Goal: Information Seeking & Learning: Learn about a topic

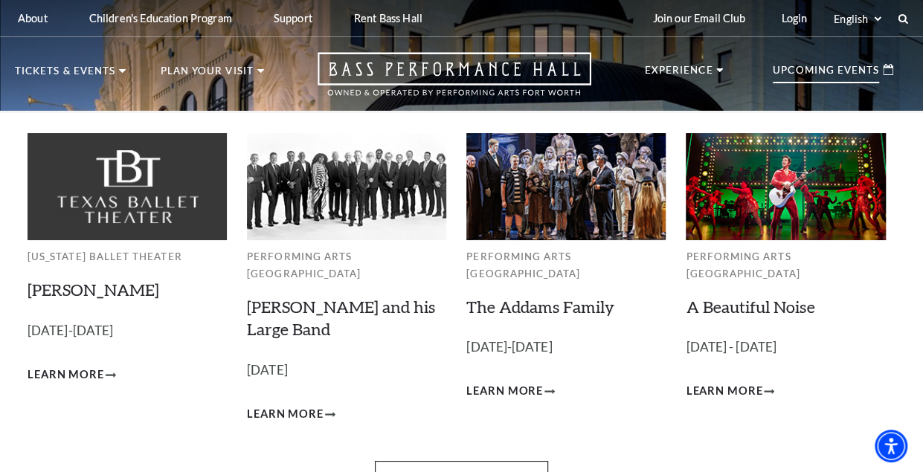
click at [362, 201] on img at bounding box center [346, 186] width 199 height 107
click at [345, 297] on link "[PERSON_NAME] and his Large Band" at bounding box center [341, 318] width 188 height 43
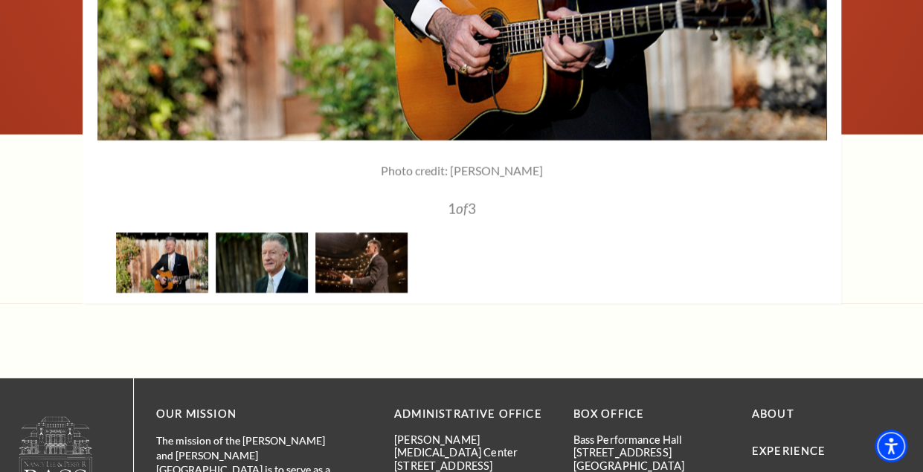
scroll to position [2175, 0]
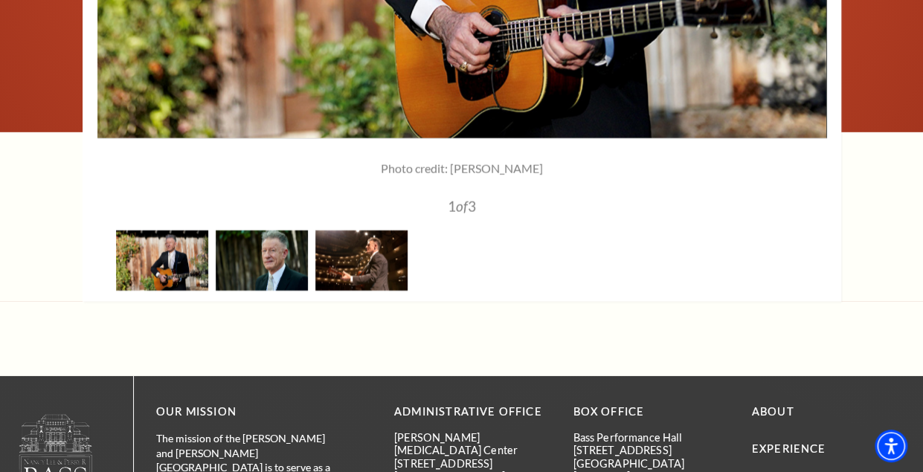
click at [341, 230] on img at bounding box center [361, 260] width 92 height 60
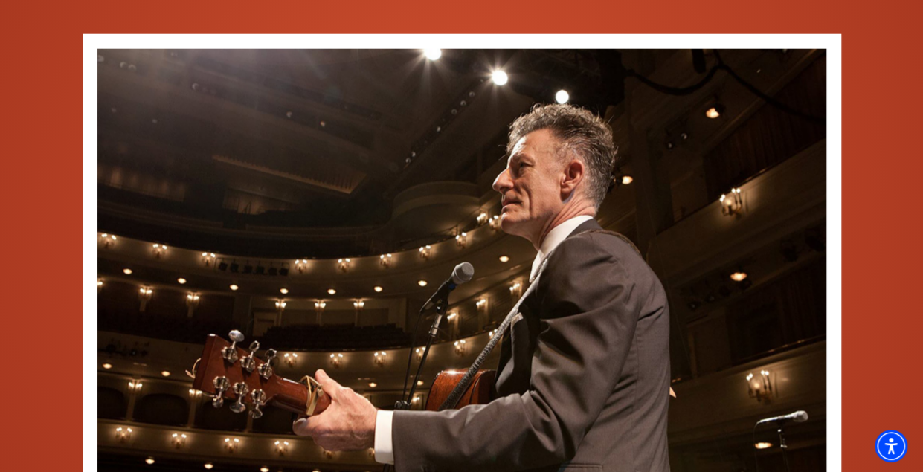
scroll to position [1785, 0]
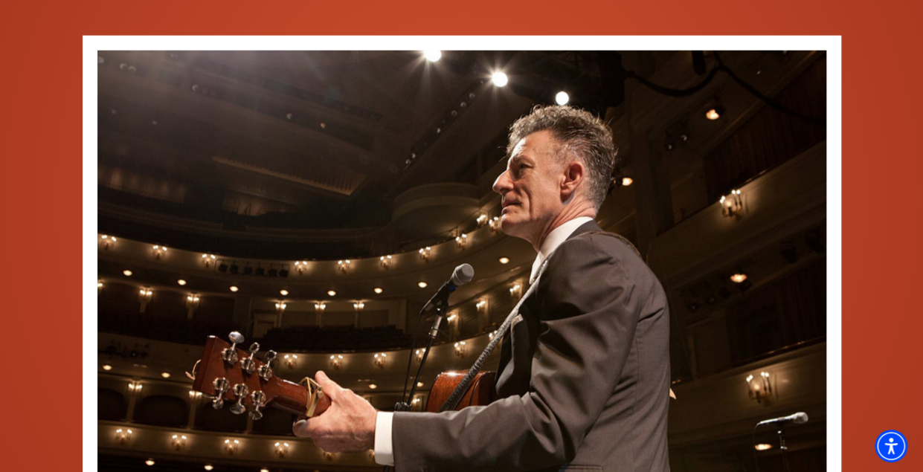
click at [54, 172] on image-gallery-directive "Photo credit: Liz Kreutz 1 of 3 Photo credit: Liz Kreutz 2 of 3 Photo credit: M…" at bounding box center [461, 364] width 862 height 656
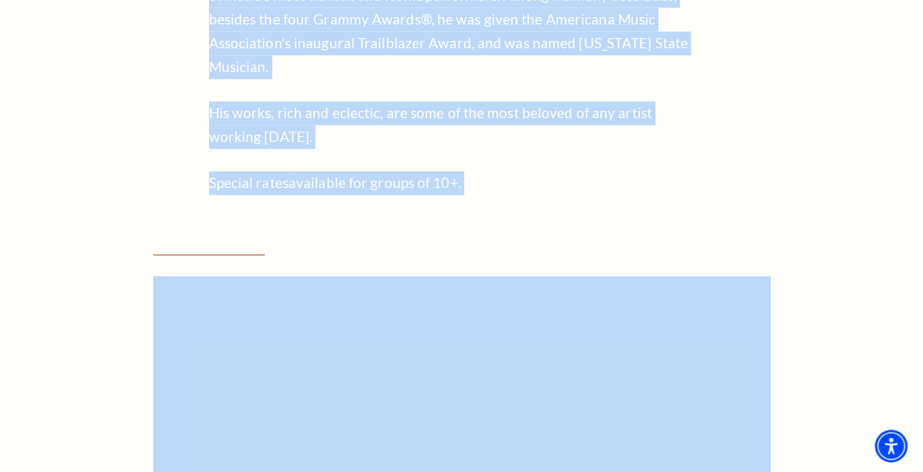
scroll to position [1184, 0]
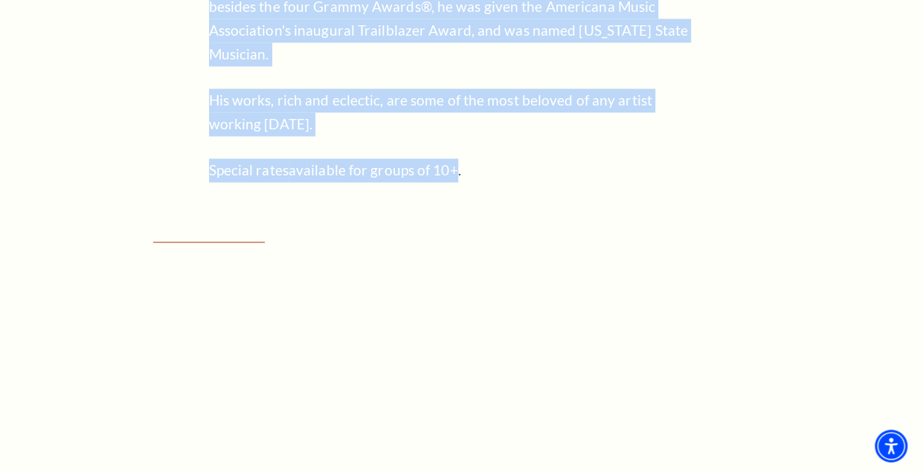
drag, startPoint x: 210, startPoint y: 68, endPoint x: 442, endPoint y: 69, distance: 232.7
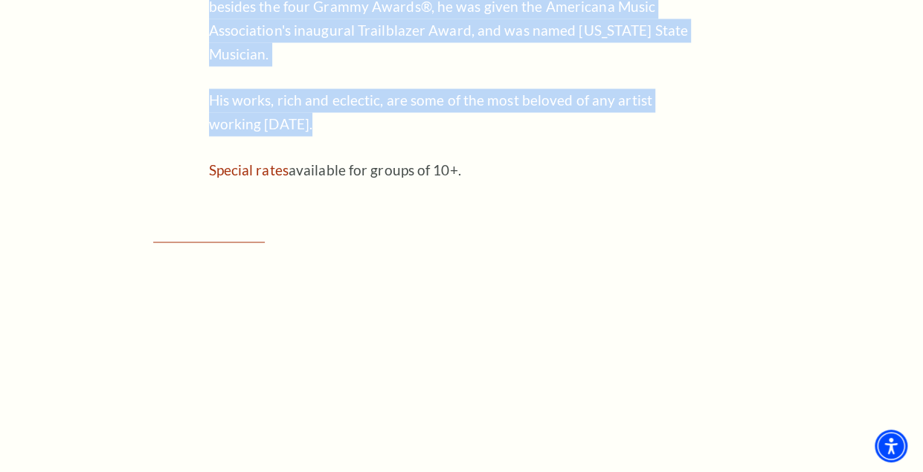
copy div "A singer, composer and actor, Lyle Lovett has broadened the definition of Ameri…"
